Goal: Contribute content: Add original content to the website for others to see

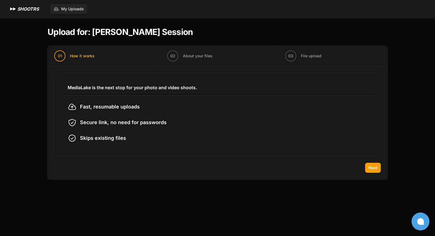
click at [74, 10] on span "My Uploads" at bounding box center [72, 9] width 23 height 6
click at [376, 170] on span "Next" at bounding box center [373, 168] width 9 height 6
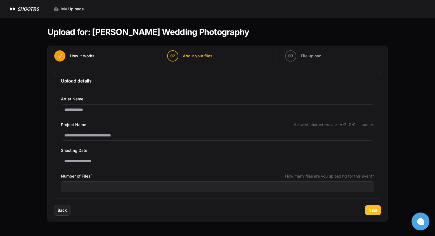
click at [378, 212] on button "Next" at bounding box center [373, 210] width 16 height 10
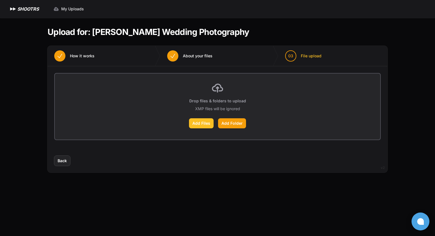
click at [202, 124] on label "Add Files" at bounding box center [201, 123] width 25 height 10
click at [0, 0] on input "Add Files" at bounding box center [0, 0] width 0 height 0
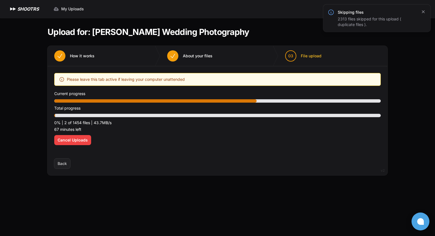
click at [422, 13] on icon "button" at bounding box center [424, 12] width 6 height 6
